Goal: Task Accomplishment & Management: Manage account settings

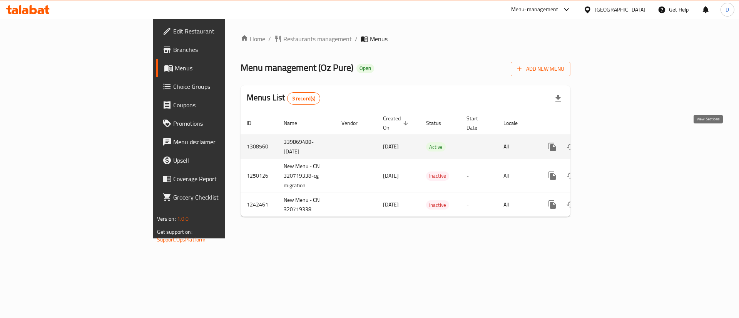
click at [612, 142] on icon "enhanced table" at bounding box center [607, 146] width 9 height 9
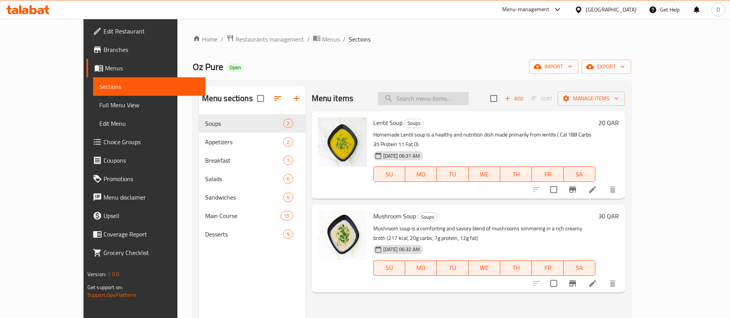
click at [469, 99] on input "search" at bounding box center [423, 98] width 91 height 13
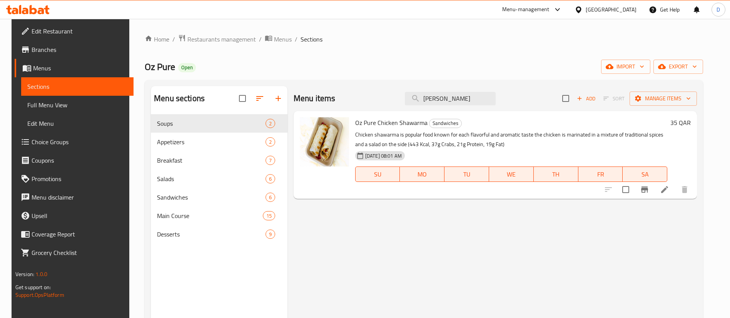
type input "[PERSON_NAME]"
click at [669, 188] on icon at bounding box center [664, 189] width 9 height 9
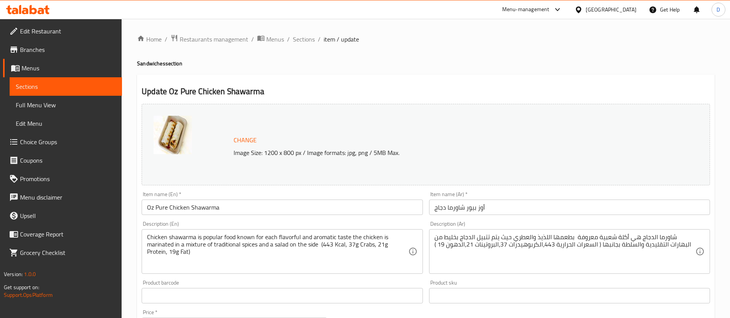
scroll to position [173, 0]
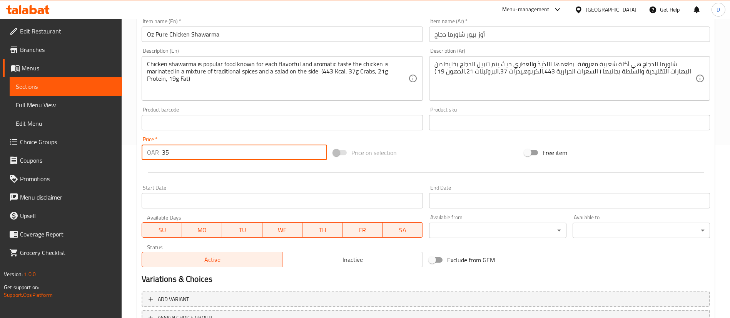
drag, startPoint x: 206, startPoint y: 157, endPoint x: 140, endPoint y: 158, distance: 66.2
click at [140, 158] on div "Price   * QAR 35 Price *" at bounding box center [234, 148] width 192 height 30
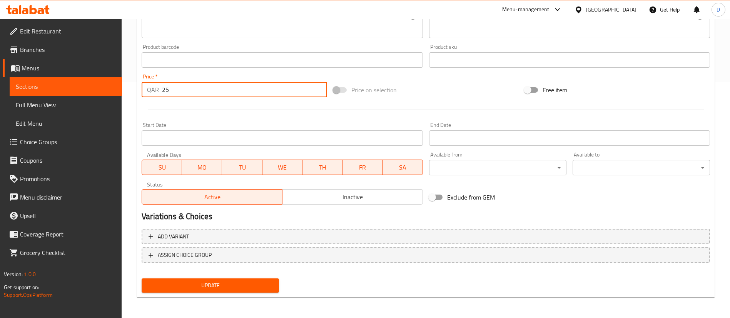
scroll to position [237, 0]
type input "25"
click at [214, 286] on span "Update" at bounding box center [210, 285] width 125 height 10
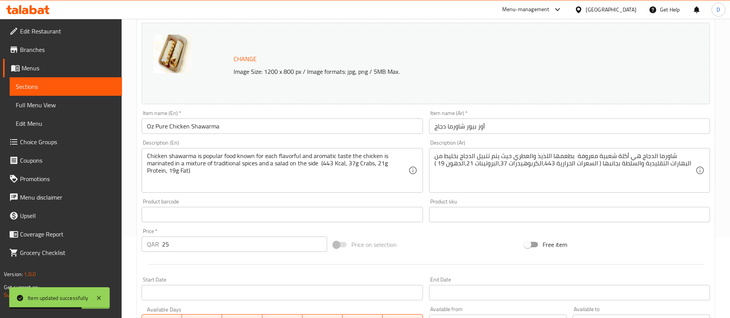
scroll to position [0, 0]
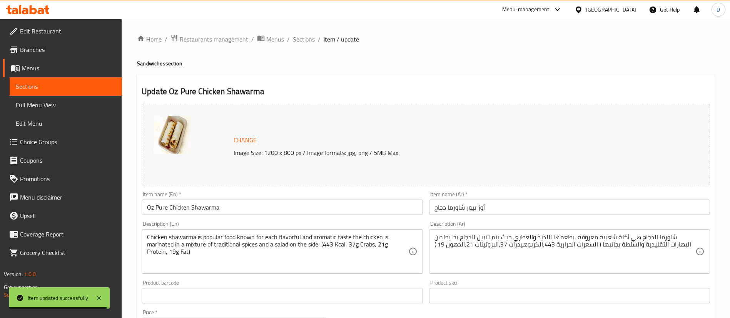
click at [37, 70] on span "Menus" at bounding box center [69, 67] width 94 height 9
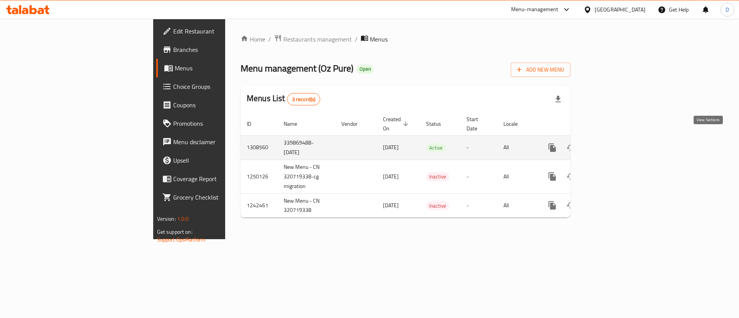
click at [612, 143] on icon "enhanced table" at bounding box center [607, 147] width 9 height 9
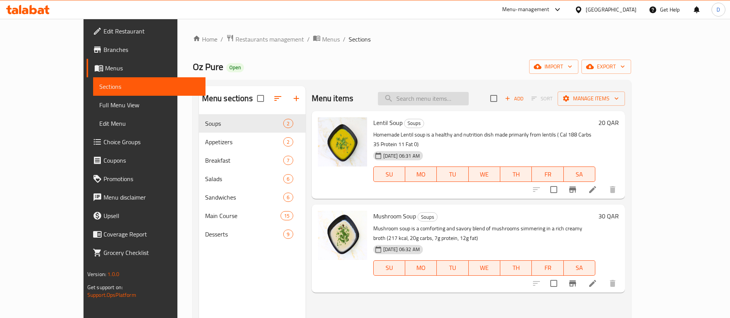
click at [443, 93] on input "search" at bounding box center [423, 98] width 91 height 13
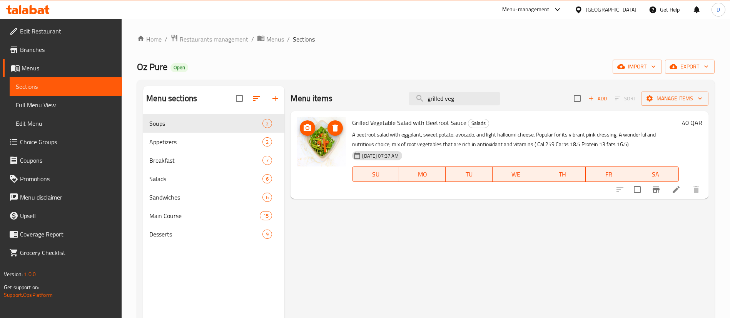
type input "grilled veg"
click at [317, 147] on img at bounding box center [321, 141] width 49 height 49
click at [677, 185] on icon at bounding box center [675, 189] width 9 height 9
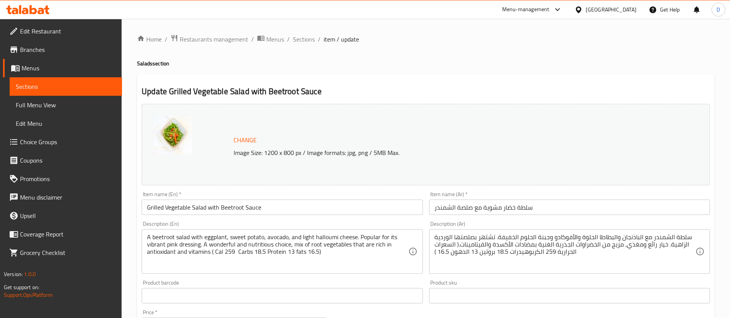
click at [174, 141] on img at bounding box center [172, 135] width 38 height 38
click at [177, 131] on img at bounding box center [172, 135] width 38 height 38
drag, startPoint x: 175, startPoint y: 132, endPoint x: 283, endPoint y: 127, distance: 107.8
click at [283, 127] on div "Change Image Size: 1200 x 800 px / Image formats: jpg, png / 5MB Max." at bounding box center [426, 145] width 568 height 82
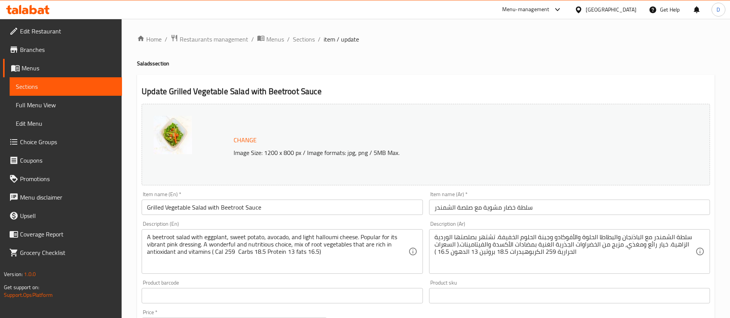
click at [254, 139] on span "Change" at bounding box center [244, 140] width 23 height 11
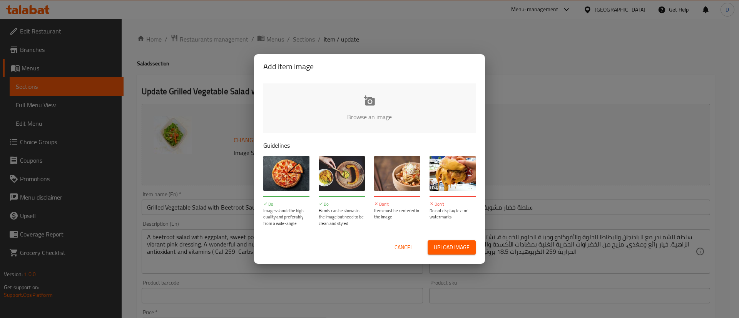
click at [366, 111] on input "file" at bounding box center [629, 119] width 732 height 72
type input "C:\fakepath\WhatsApp Image [DATE] 12.41.25.jpeg"
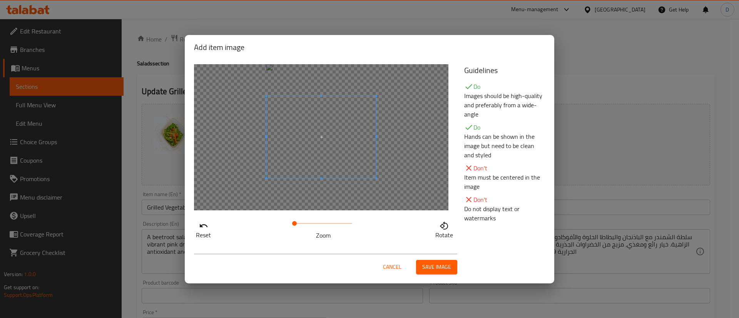
click at [343, 150] on span at bounding box center [321, 137] width 110 height 82
drag, startPoint x: 304, startPoint y: 224, endPoint x: 282, endPoint y: 224, distance: 22.3
click at [282, 224] on div "Reset Zoom Rotate" at bounding box center [324, 229] width 261 height 22
click at [375, 194] on div at bounding box center [321, 137] width 254 height 146
click at [355, 195] on div at bounding box center [321, 137] width 254 height 146
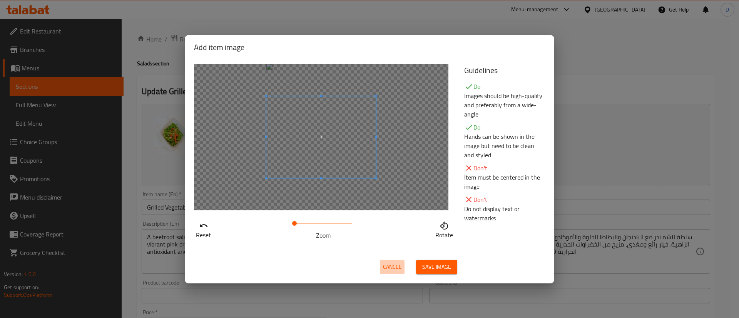
click at [388, 267] on span "Cancel" at bounding box center [392, 267] width 18 height 10
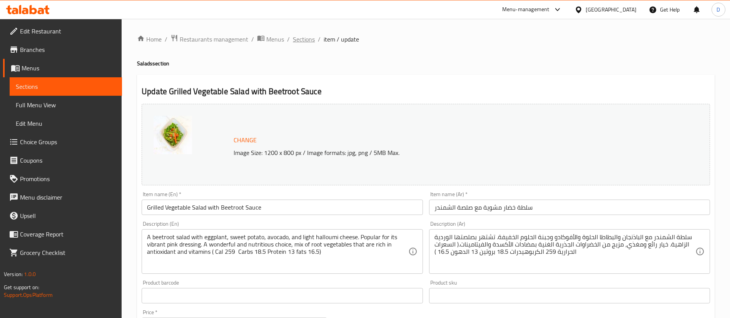
click at [296, 39] on span "Sections" at bounding box center [304, 39] width 22 height 9
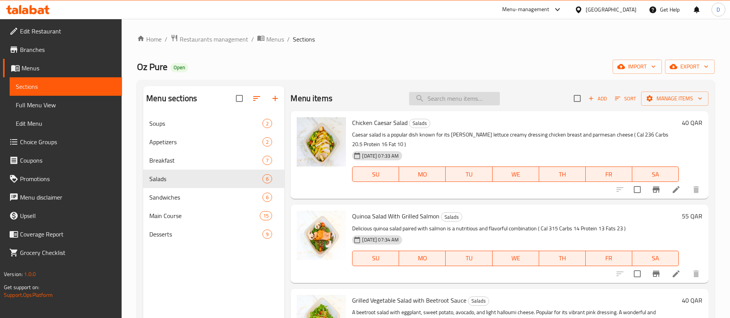
click at [436, 102] on input "search" at bounding box center [454, 98] width 91 height 13
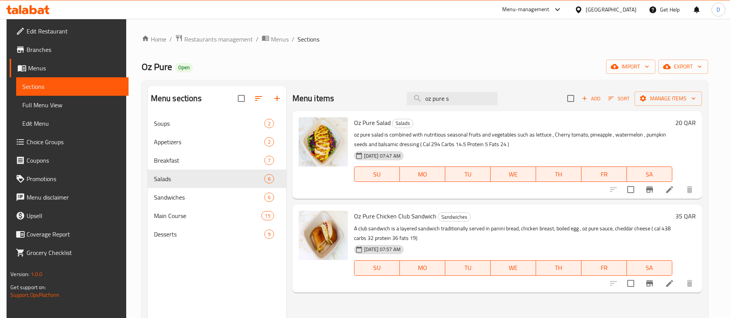
type input "oz pure s"
click at [327, 137] on img at bounding box center [322, 141] width 49 height 49
click at [670, 188] on li at bounding box center [670, 190] width 22 height 14
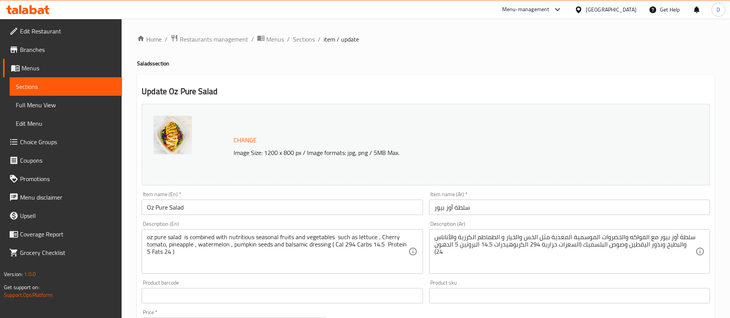
click at [240, 140] on span "Change" at bounding box center [244, 140] width 23 height 11
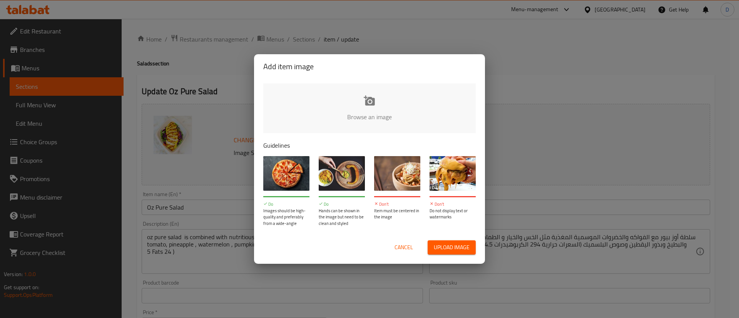
click at [378, 107] on input "file" at bounding box center [629, 119] width 732 height 72
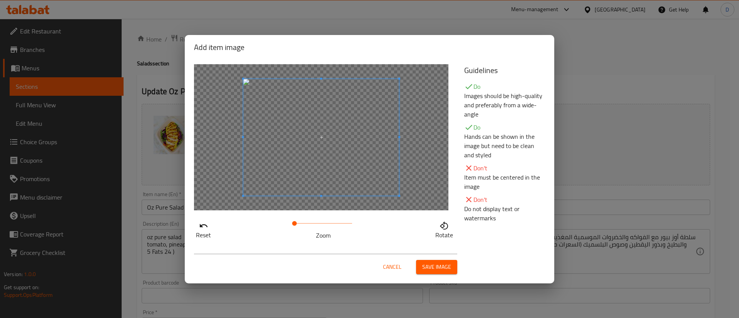
click at [371, 176] on span at bounding box center [321, 137] width 156 height 117
click at [366, 168] on span at bounding box center [321, 137] width 156 height 117
click at [358, 158] on span at bounding box center [321, 137] width 156 height 117
click at [397, 198] on div at bounding box center [321, 137] width 254 height 146
click at [402, 206] on div at bounding box center [321, 137] width 254 height 146
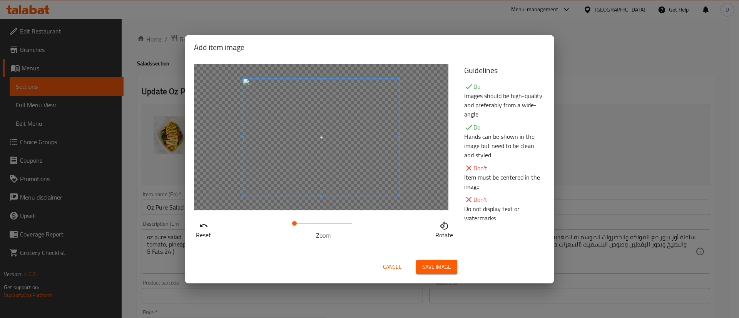
click at [428, 267] on span "Save image" at bounding box center [436, 267] width 29 height 10
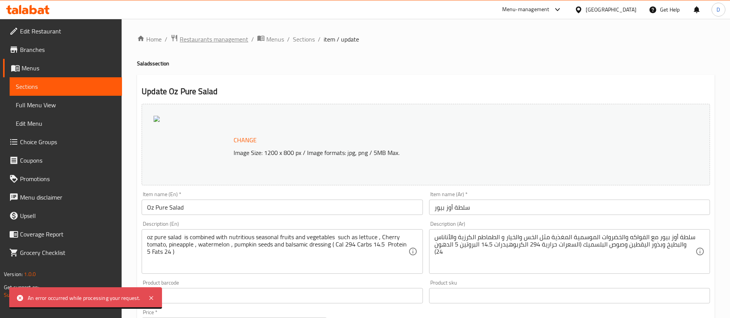
click at [218, 35] on span "Restaurants management" at bounding box center [214, 39] width 68 height 9
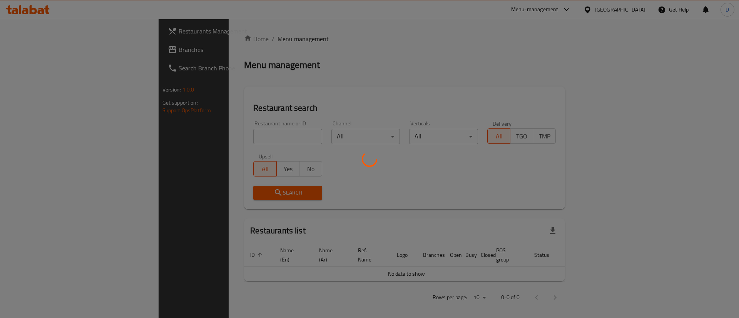
click at [233, 135] on div at bounding box center [369, 159] width 739 height 318
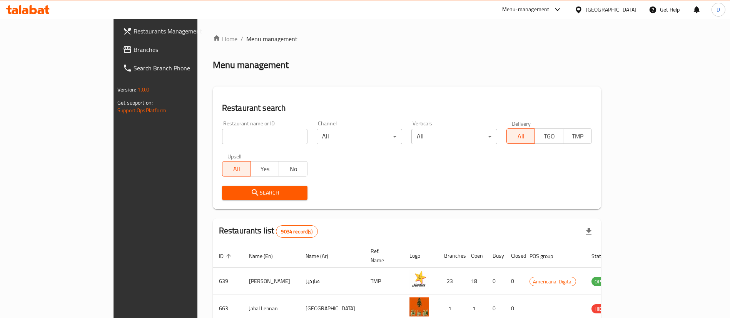
click at [233, 135] on input "search" at bounding box center [264, 136] width 85 height 15
type input "lu gelato"
click button "Search" at bounding box center [264, 193] width 85 height 14
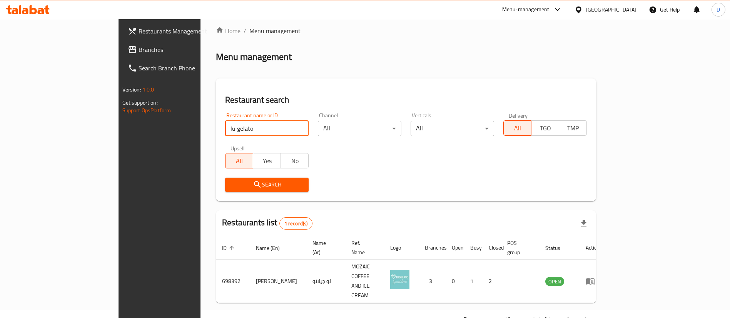
scroll to position [10, 0]
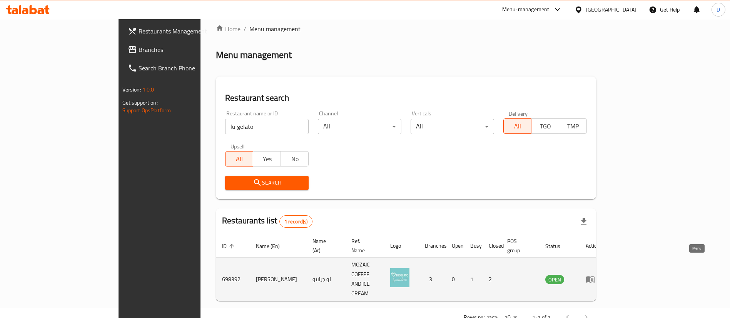
click at [593, 278] on icon "enhanced table" at bounding box center [591, 279] width 3 height 3
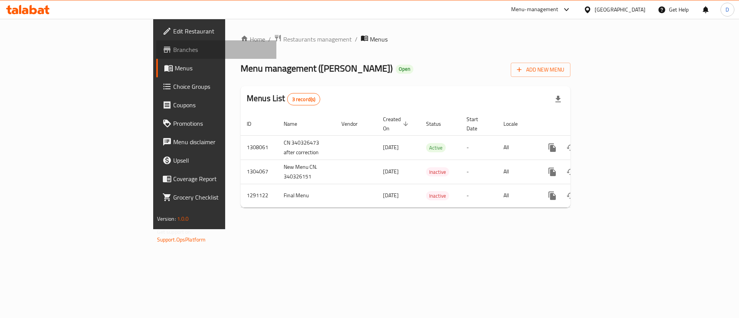
click at [173, 48] on span "Branches" at bounding box center [221, 49] width 97 height 9
